Goal: Information Seeking & Learning: Compare options

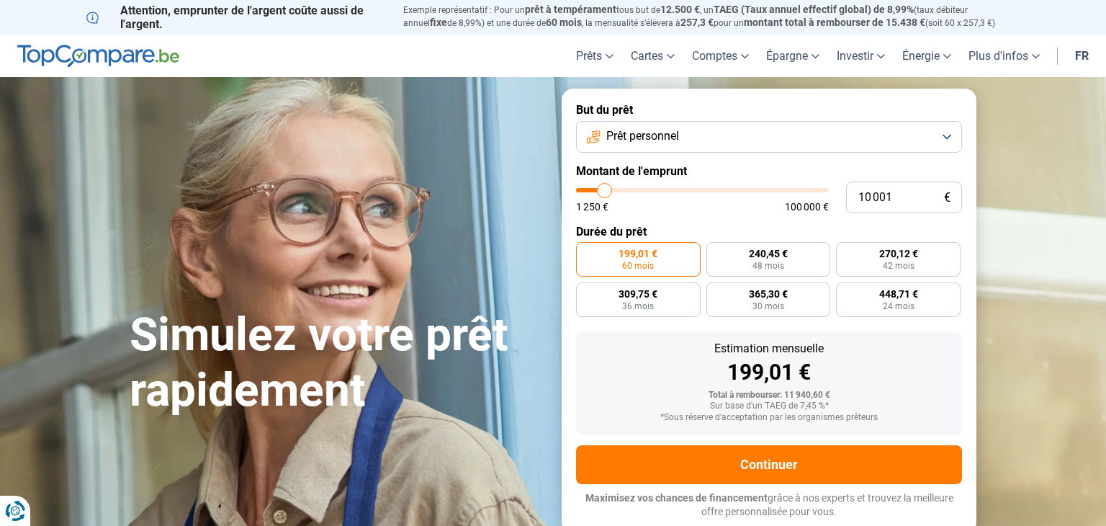
type input "35500"
click at [666, 192] on input "range" at bounding box center [702, 190] width 253 height 4
type input "35 500"
radio input "false"
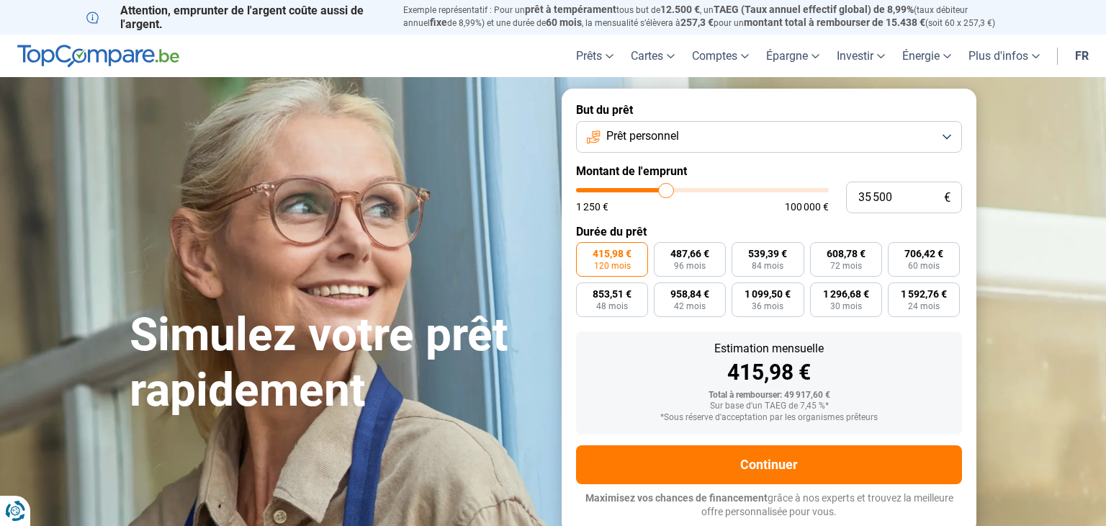
type input "20250"
click at [629, 192] on input "range" at bounding box center [702, 190] width 253 height 4
type input "20 250"
type input "8750"
click at [601, 189] on input "range" at bounding box center [702, 190] width 253 height 4
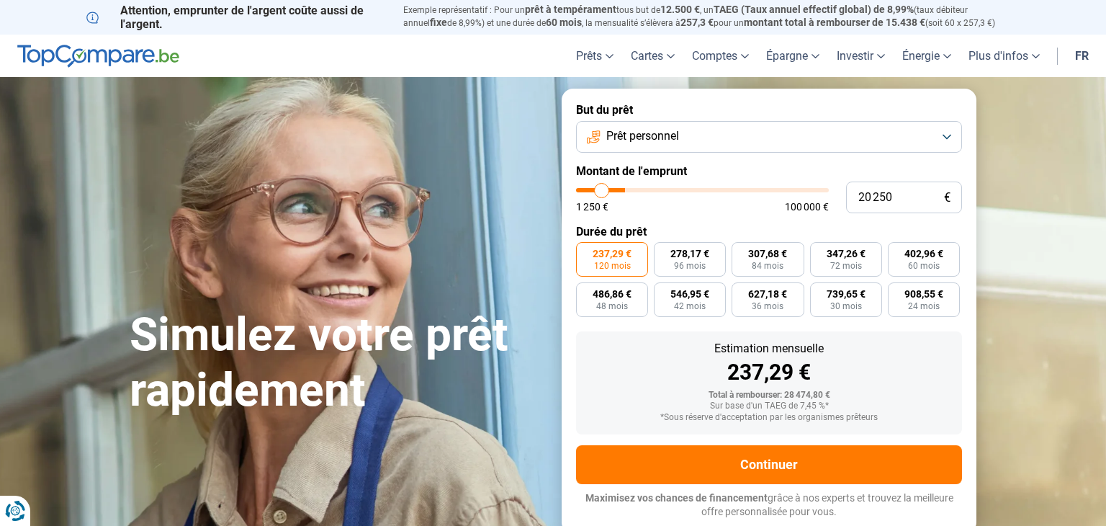
type input "8 750"
radio input "true"
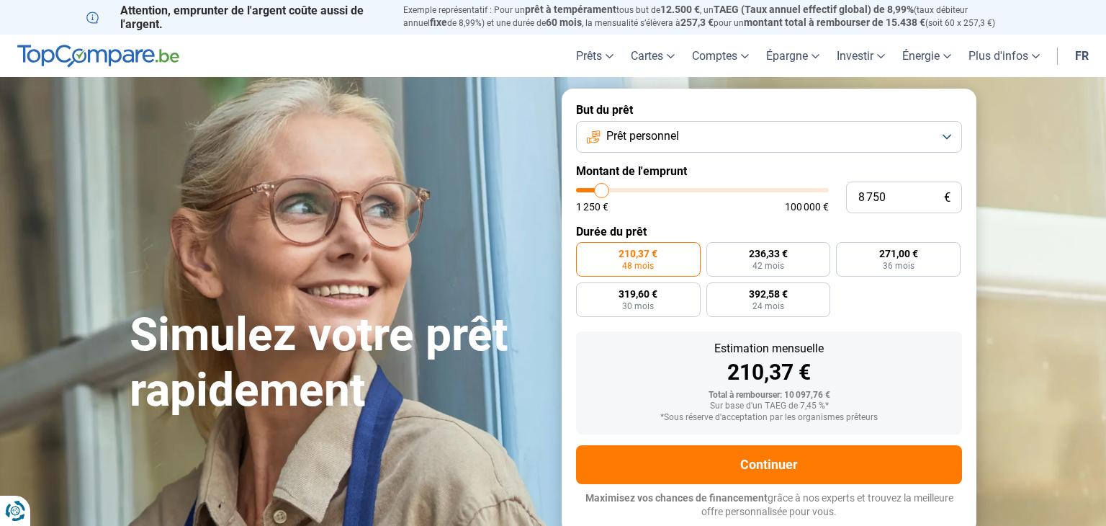
click at [632, 155] on form "But du prêt Prêt personnel Montant de l'emprunt 8 750 € 1 250 € 100 000 € Durée…" at bounding box center [769, 311] width 415 height 444
click at [951, 138] on button "Prêt personnel" at bounding box center [769, 137] width 386 height 32
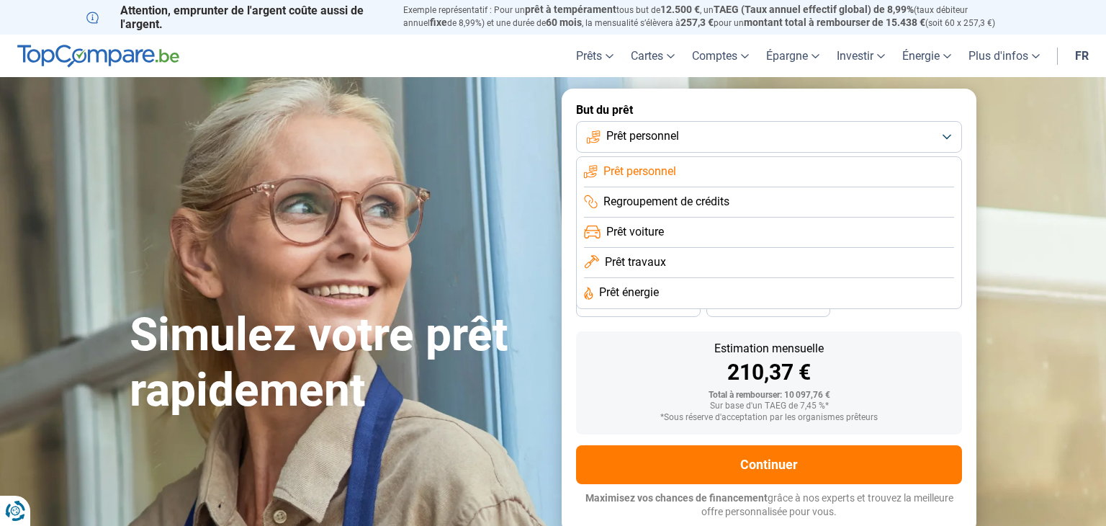
click at [661, 264] on span "Prêt travaux" at bounding box center [635, 262] width 61 height 16
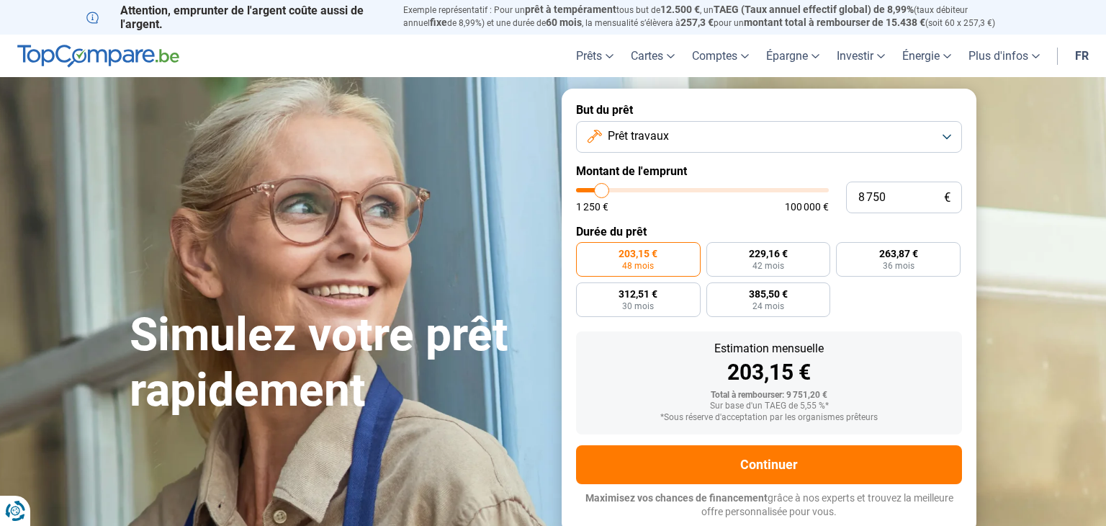
type input "3000"
click at [587, 190] on input "range" at bounding box center [702, 190] width 253 height 4
type input "3 000"
radio input "true"
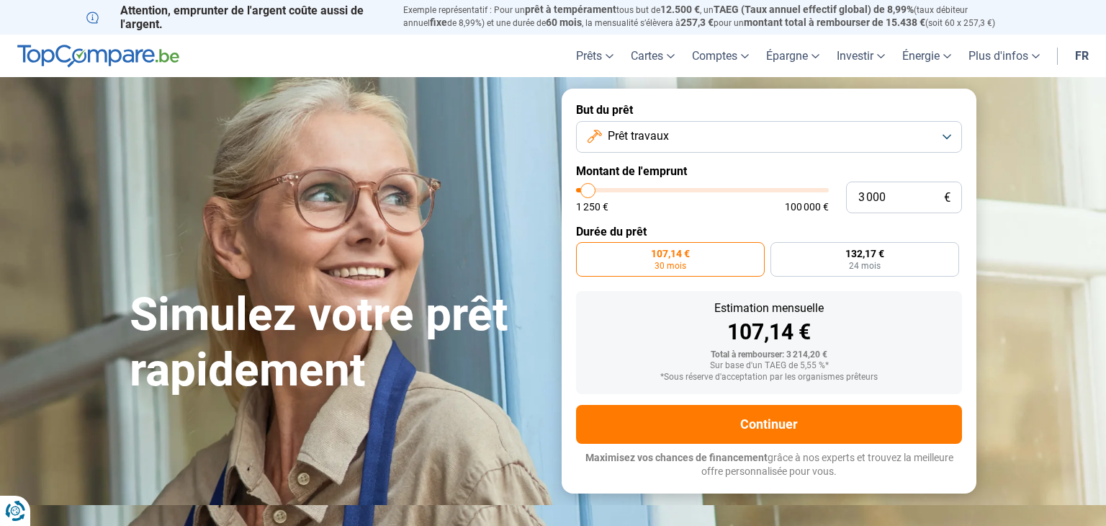
type input "7000"
click at [598, 192] on input "range" at bounding box center [702, 190] width 253 height 4
type input "7 000"
radio input "false"
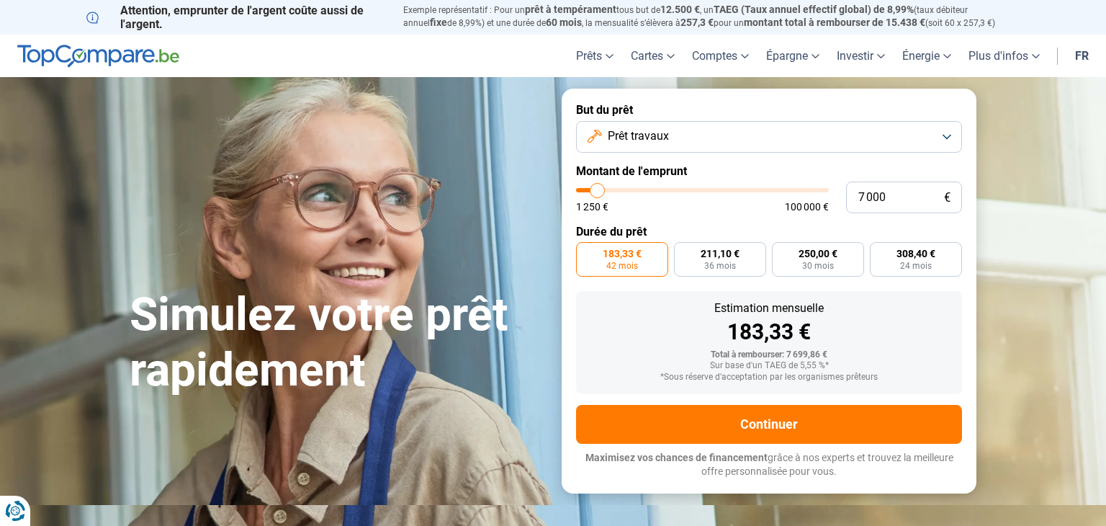
click at [591, 192] on input "range" at bounding box center [702, 190] width 253 height 4
type input "3250"
click at [587, 189] on input "range" at bounding box center [702, 190] width 253 height 4
type input "3 250"
radio input "true"
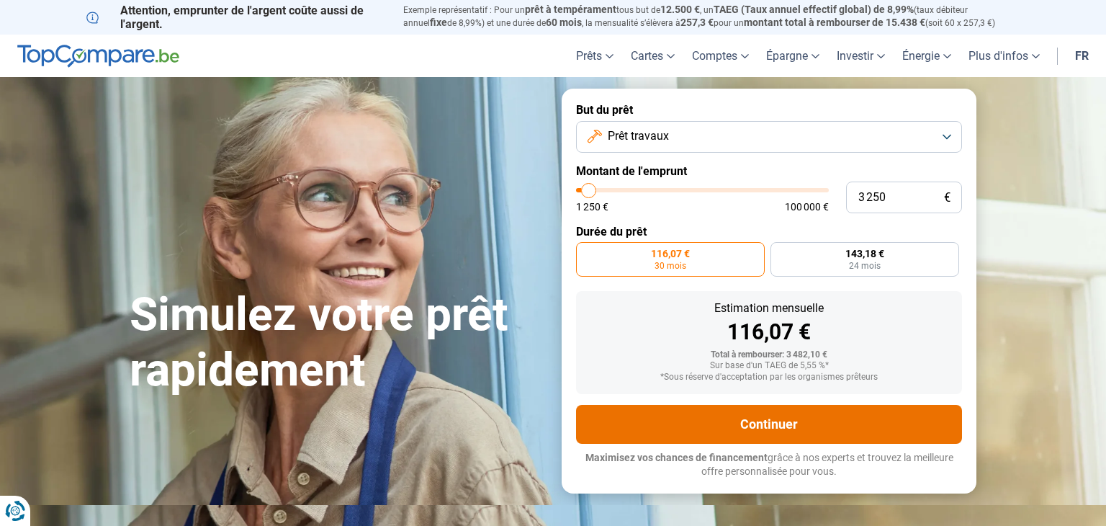
click at [737, 428] on button "Continuer" at bounding box center [769, 424] width 386 height 39
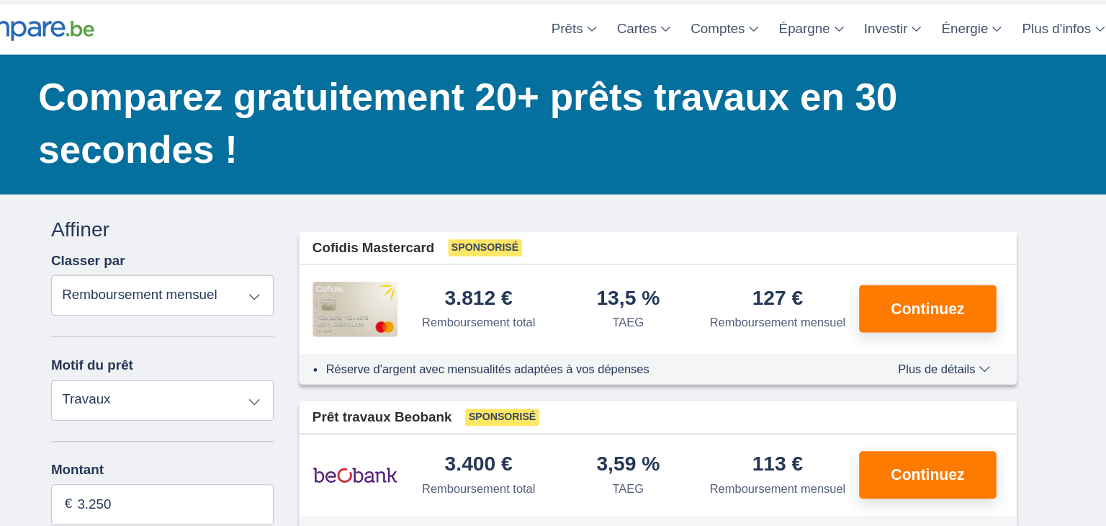
click at [319, 295] on select "Remboursement total TAEG Remboursement mensuel" at bounding box center [237, 297] width 189 height 35
click at [143, 280] on select "Remboursement total TAEG Remboursement mensuel" at bounding box center [237, 297] width 189 height 35
click at [200, 474] on input "3.250" at bounding box center [237, 475] width 189 height 35
type input "3"
type input "3.500"
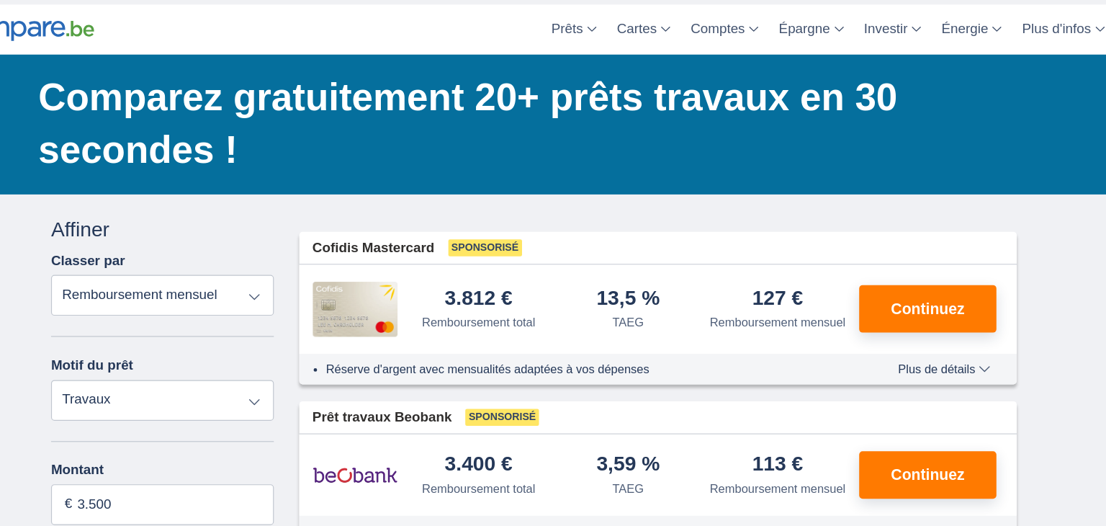
type input "3250"
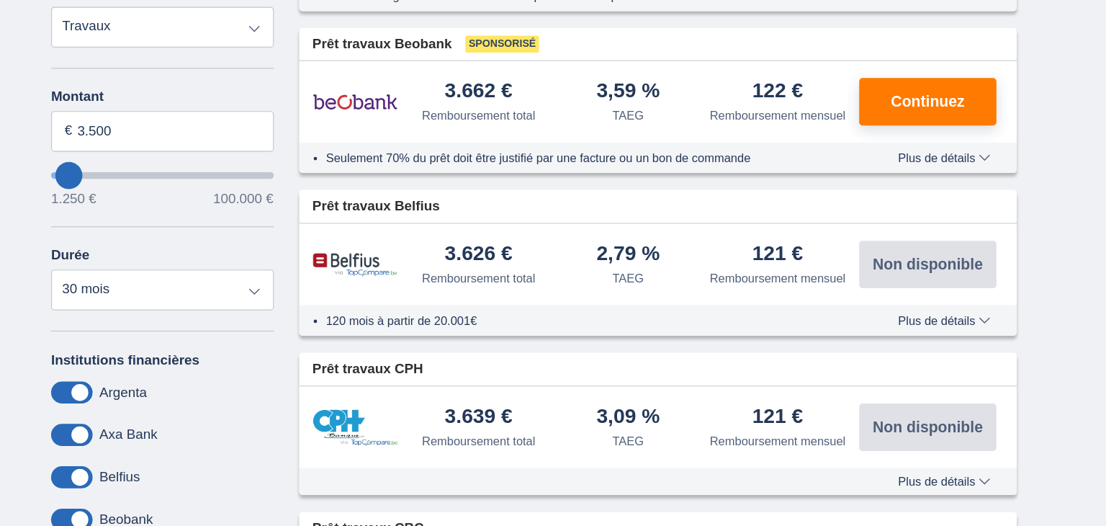
scroll to position [313, 0]
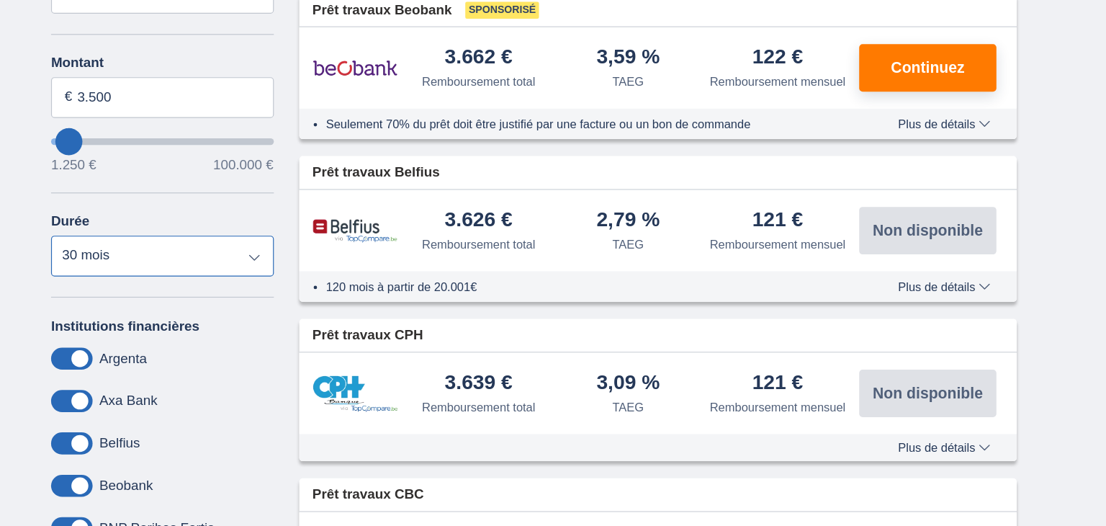
click at [313, 300] on select "12 mois 18 mois 24 mois 30 mois" at bounding box center [237, 296] width 189 height 35
select select "12"
click at [143, 279] on select "12 mois 18 mois 24 mois 30 mois" at bounding box center [237, 296] width 189 height 35
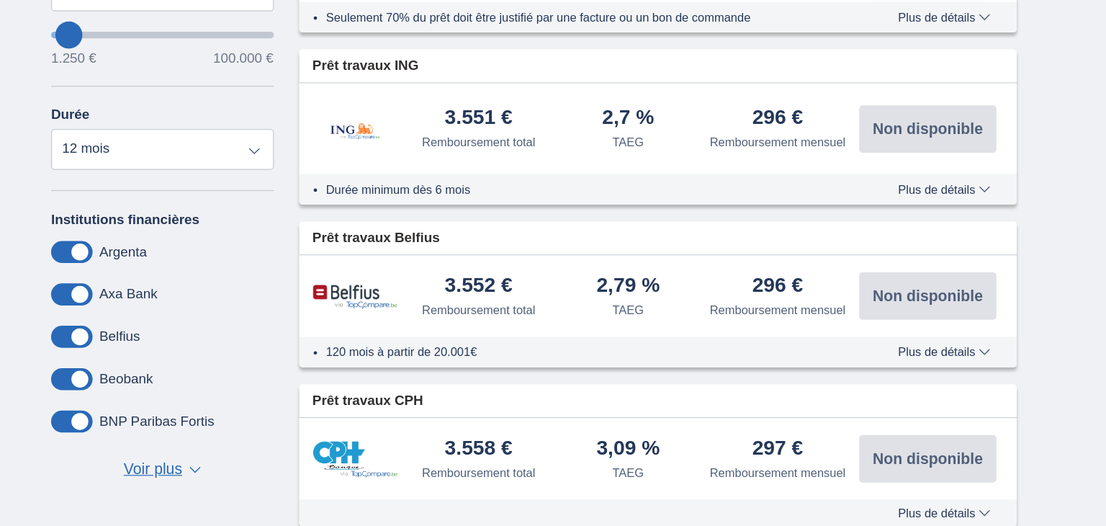
scroll to position [428, 0]
